Goal: Task Accomplishment & Management: Manage account settings

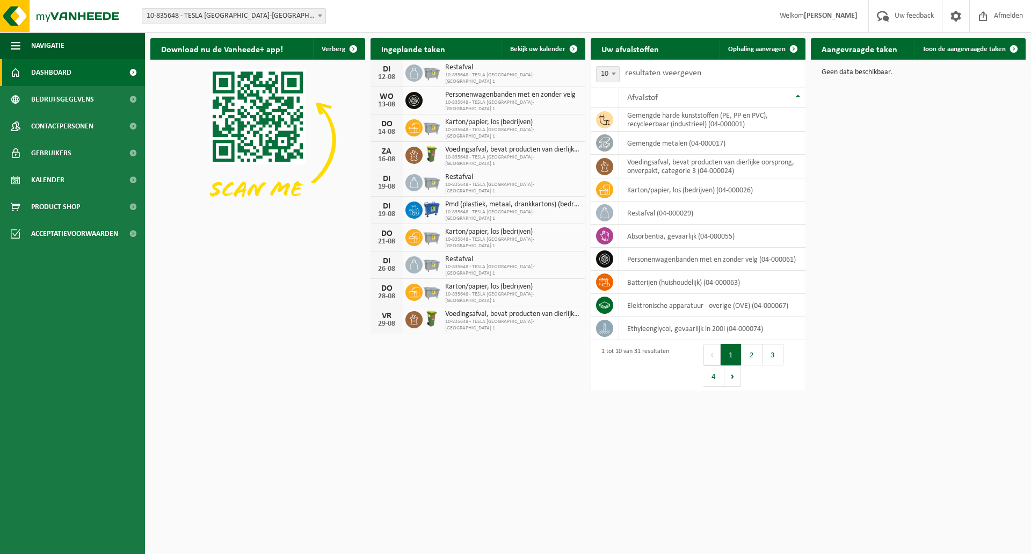
click at [846, 20] on strong "[PERSON_NAME]" at bounding box center [831, 16] width 54 height 8
click at [832, 20] on span "Welkom Thierry Willems" at bounding box center [818, 16] width 99 height 32
click at [951, 16] on span at bounding box center [956, 16] width 16 height 32
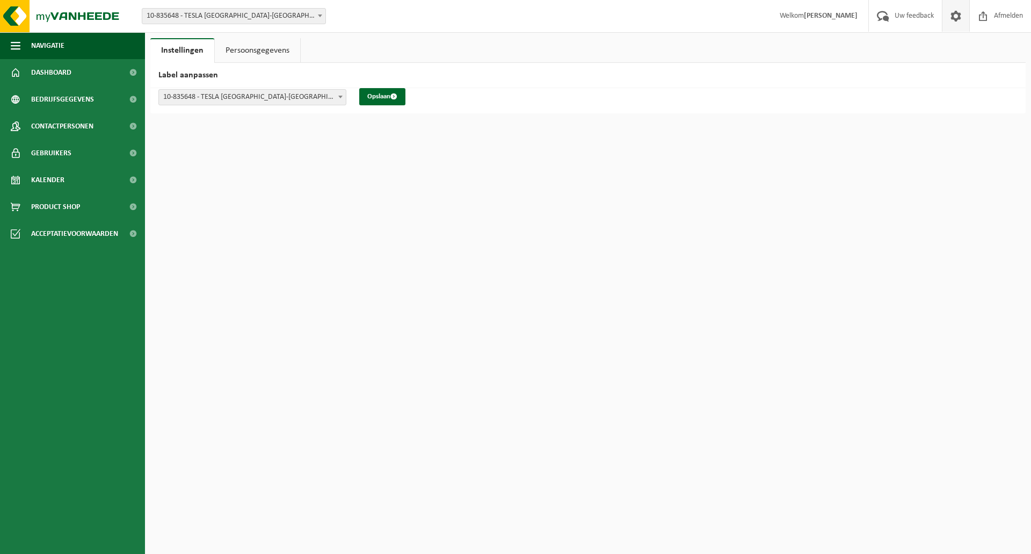
click at [249, 48] on link "Persoonsgegevens" at bounding box center [257, 50] width 85 height 25
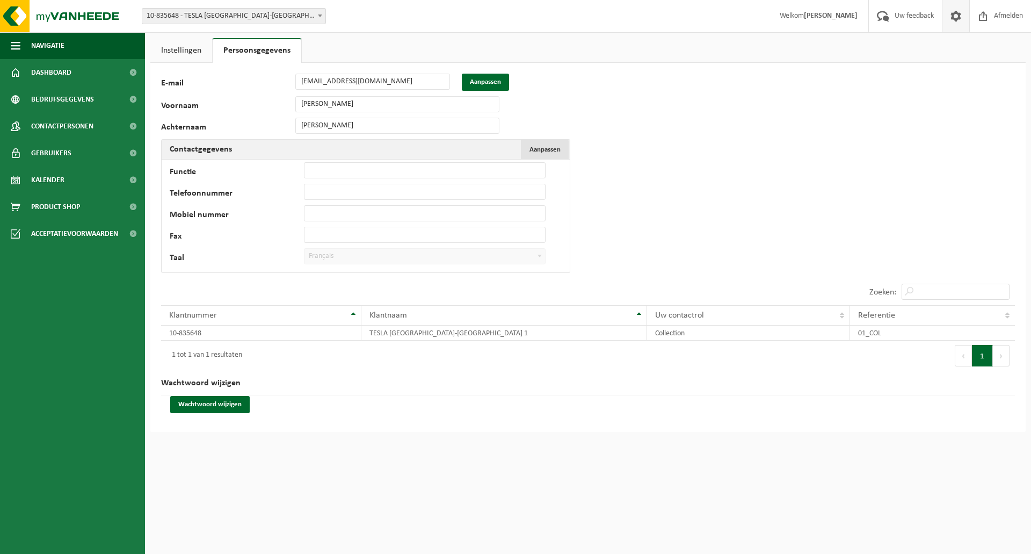
click at [549, 146] on span "Aanpassen" at bounding box center [545, 149] width 31 height 7
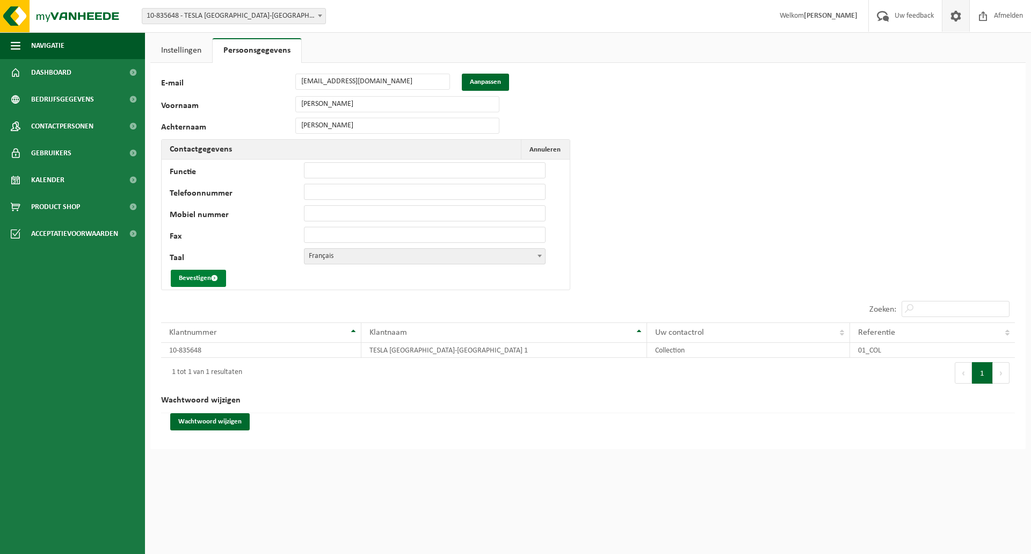
click at [194, 280] on button "Bevestigen" at bounding box center [198, 278] width 55 height 17
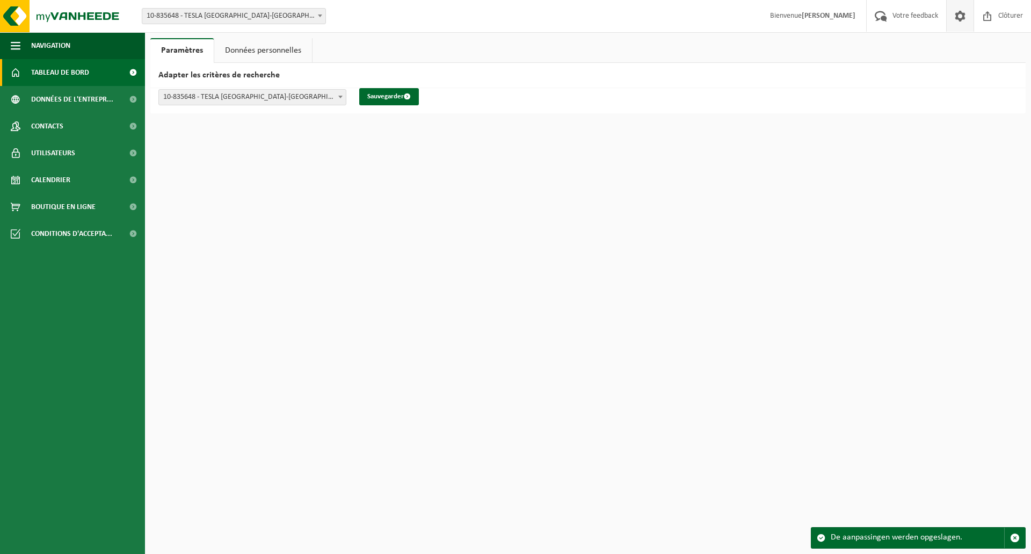
click at [54, 74] on span "Tableau de bord" at bounding box center [60, 72] width 58 height 27
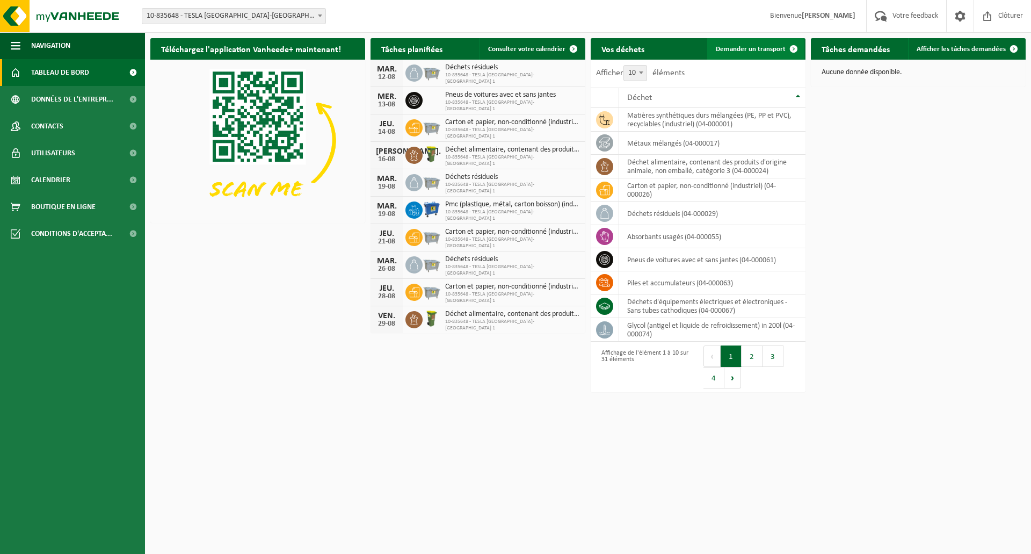
click at [748, 49] on span "Demander un transport" at bounding box center [751, 49] width 70 height 7
